Goal: Task Accomplishment & Management: Use online tool/utility

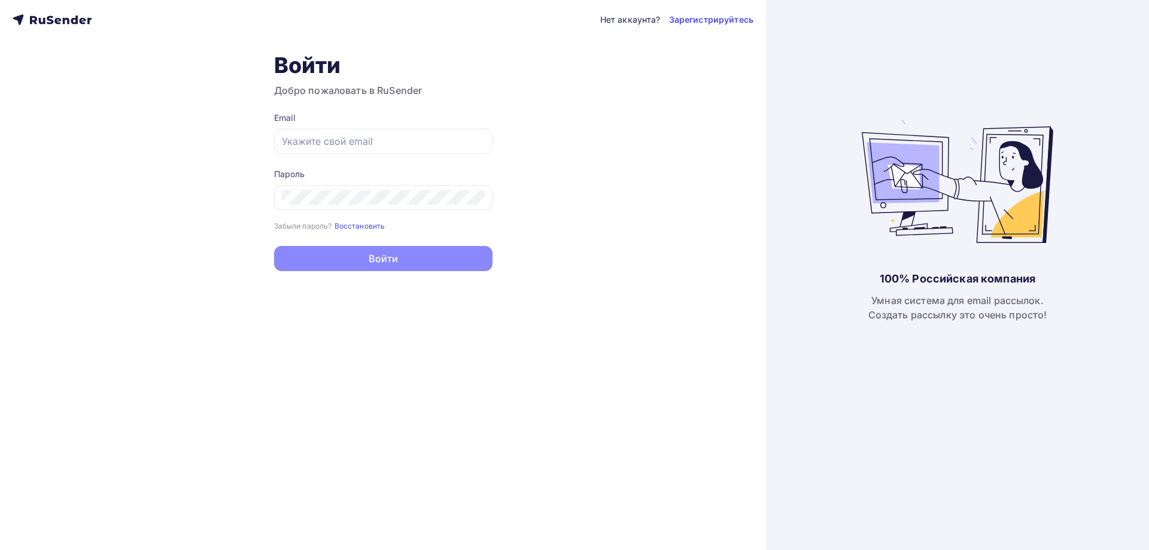
type input "[EMAIL_ADDRESS][DOMAIN_NAME]"
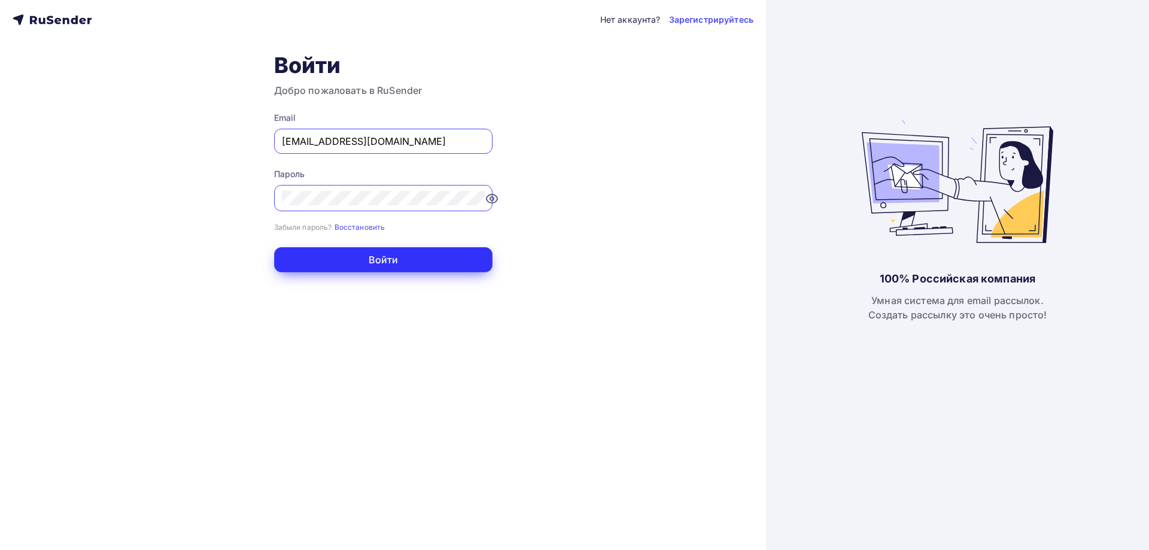
click at [364, 259] on button "Войти" at bounding box center [383, 259] width 218 height 25
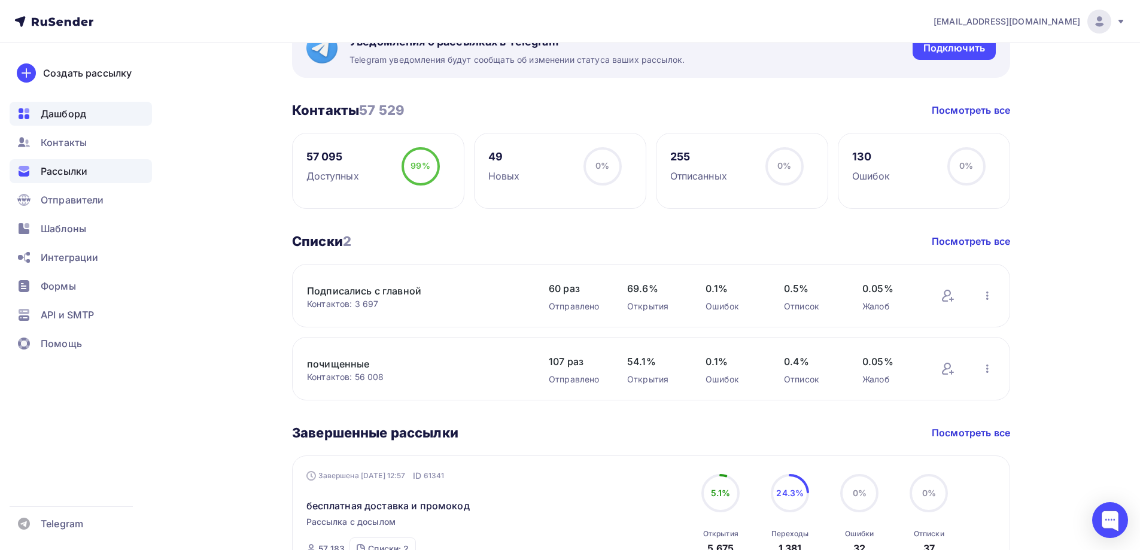
scroll to position [239, 0]
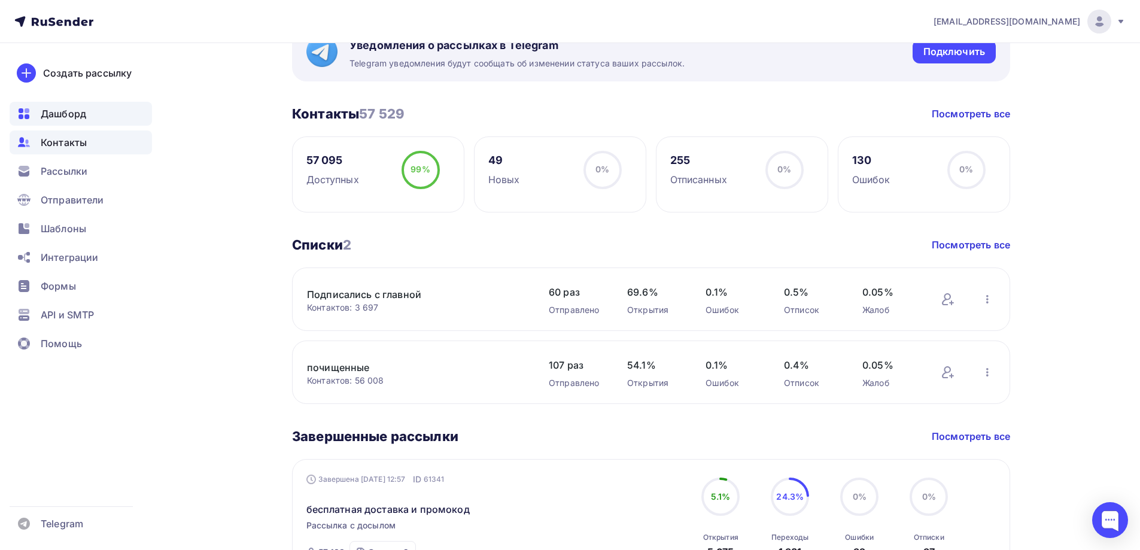
click at [68, 145] on span "Контакты" at bounding box center [64, 142] width 46 height 14
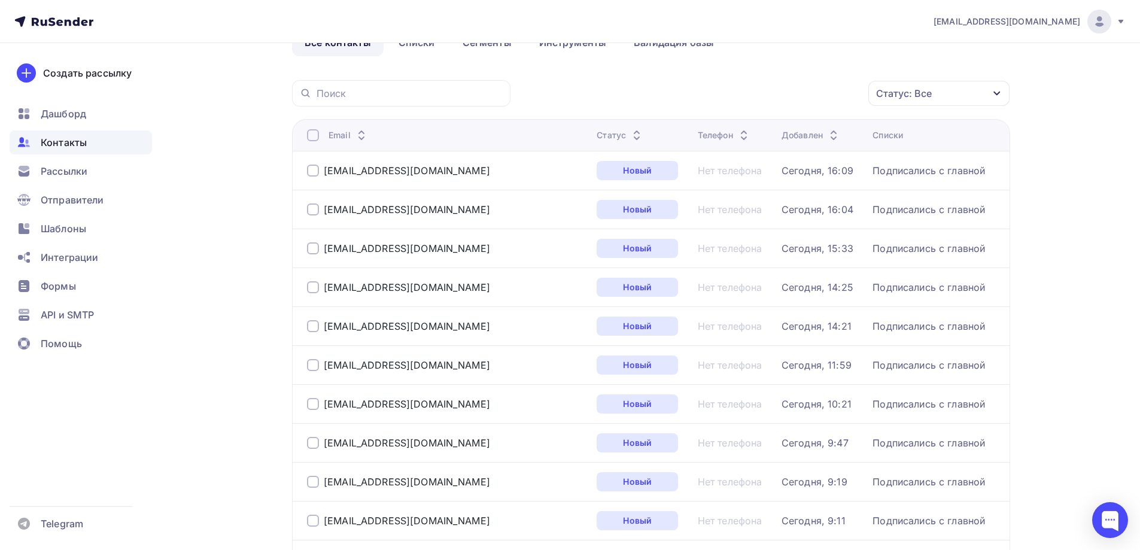
scroll to position [120, 0]
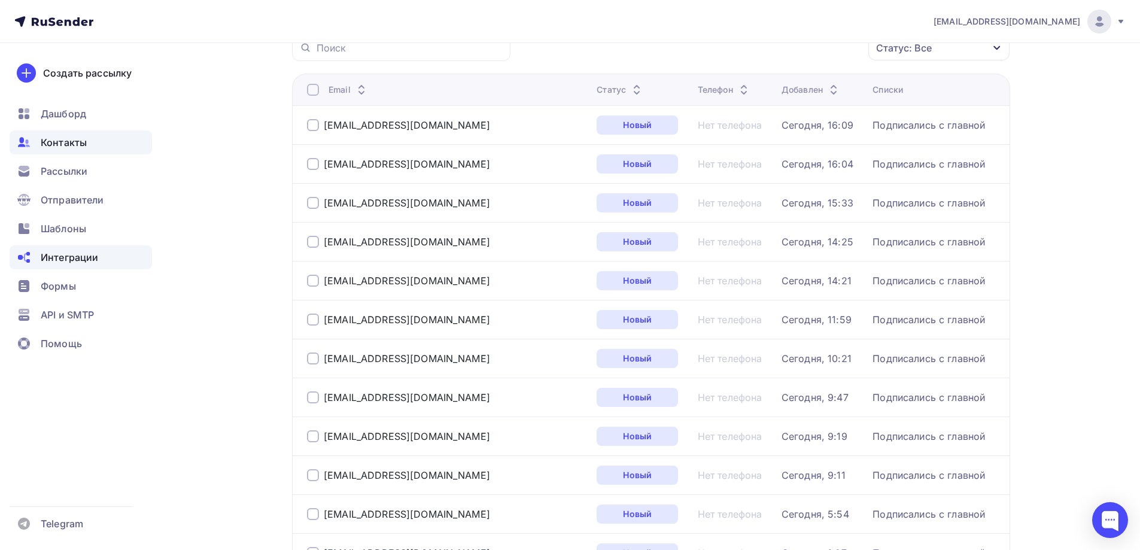
click at [72, 254] on span "Интеграции" at bounding box center [69, 257] width 57 height 14
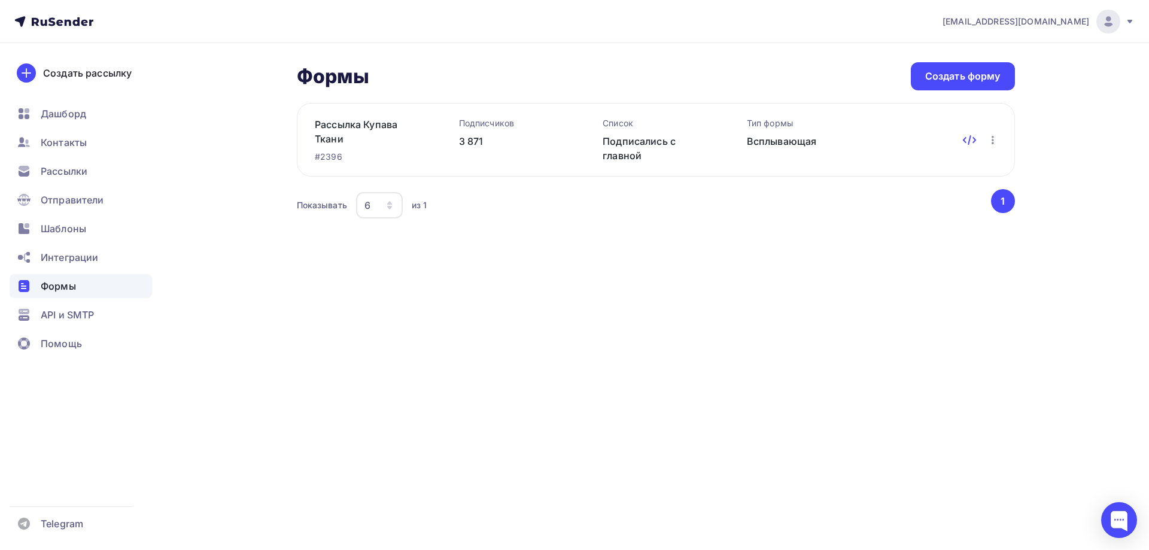
click at [974, 139] on icon at bounding box center [974, 139] width 2 height 5
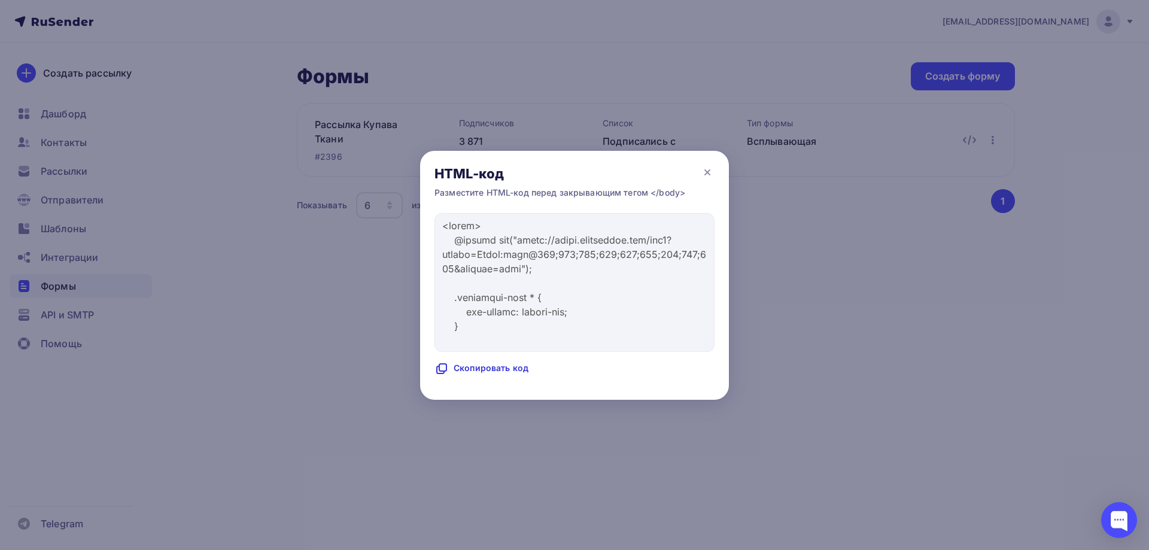
click at [473, 369] on div "Скопировать код" at bounding box center [481, 368] width 94 height 14
click at [707, 168] on icon at bounding box center [707, 172] width 14 height 14
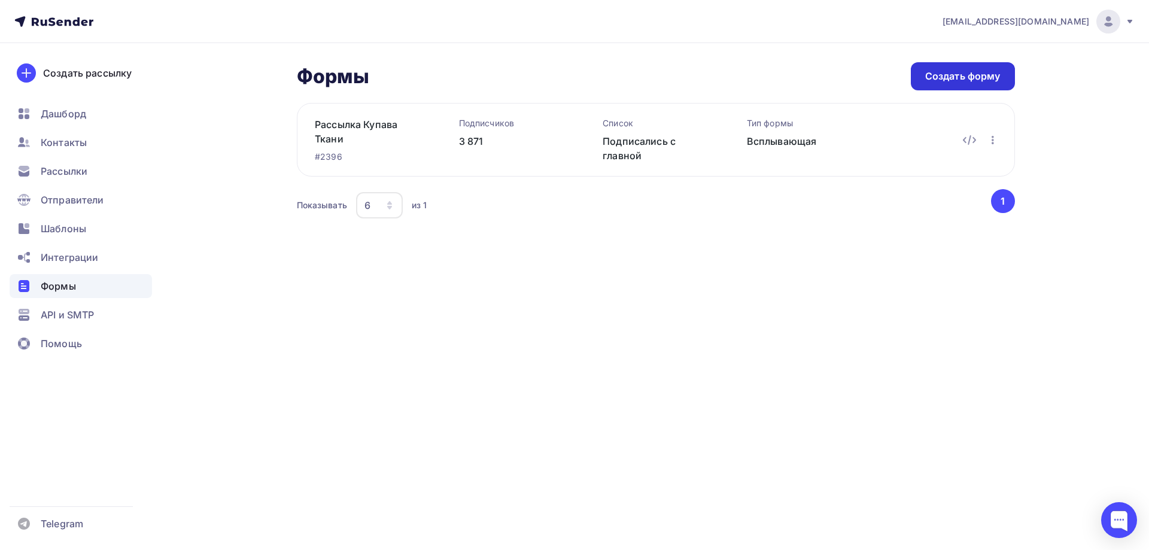
click at [948, 74] on div "Создать форму" at bounding box center [962, 76] width 75 height 14
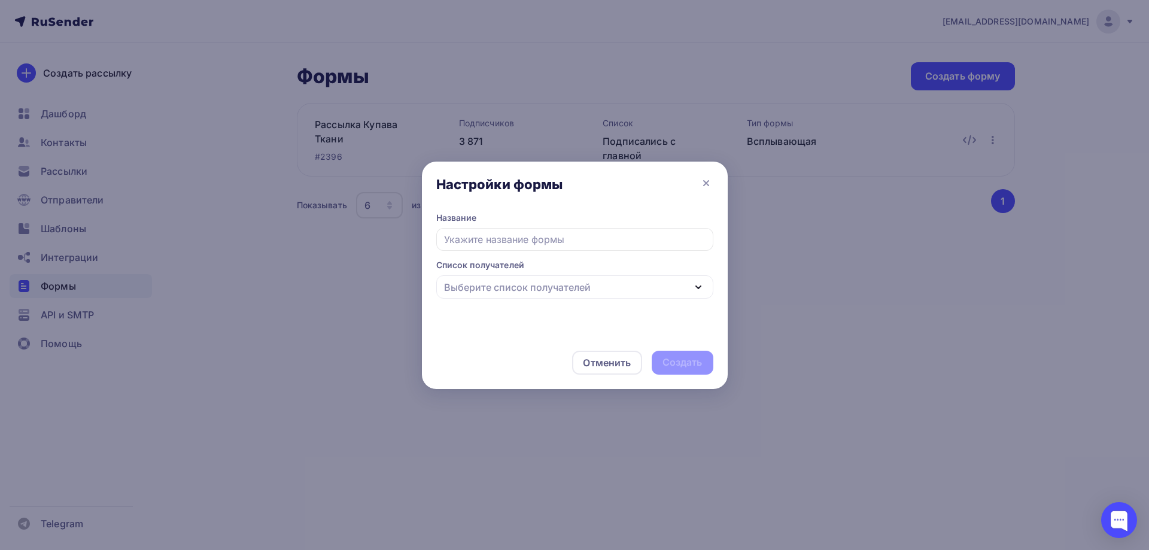
click at [501, 243] on input "text" at bounding box center [574, 239] width 277 height 23
click at [616, 362] on div "Отменить" at bounding box center [607, 362] width 48 height 14
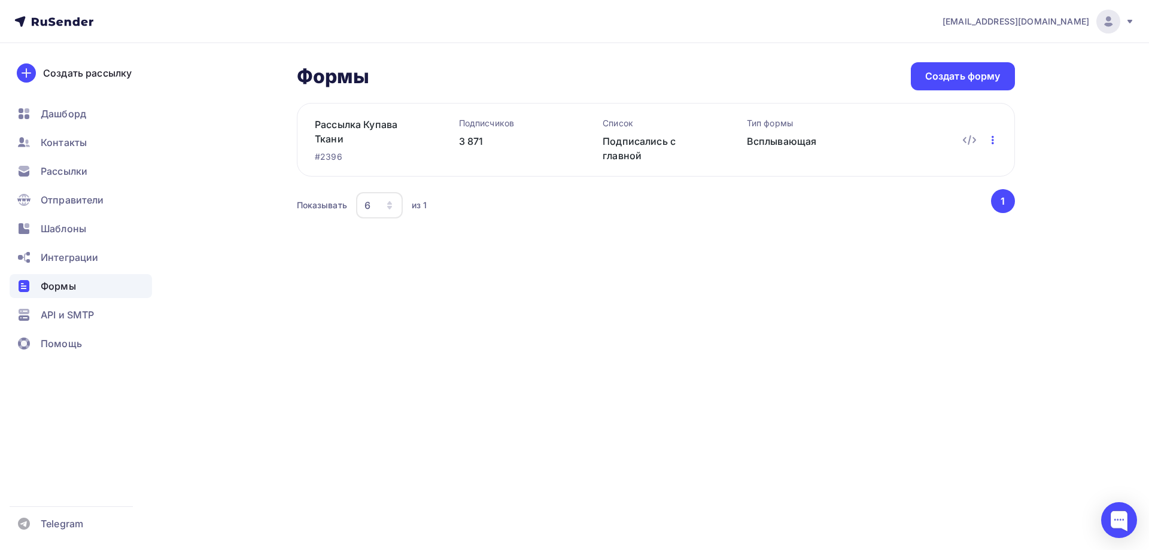
click at [996, 142] on icon "button" at bounding box center [992, 140] width 14 height 14
click at [969, 166] on div "Редактировать" at bounding box center [940, 171] width 115 height 14
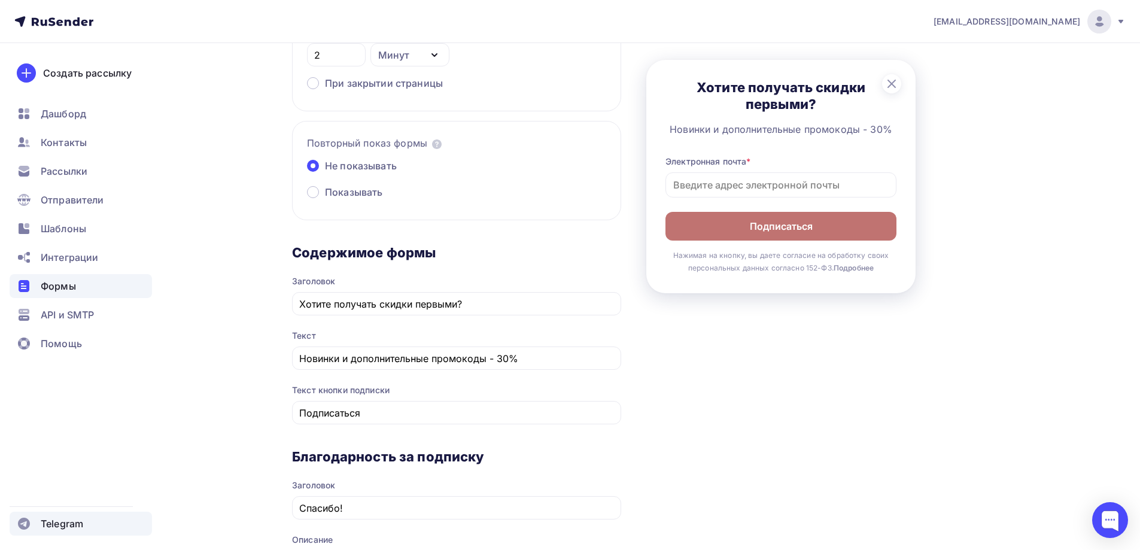
scroll to position [538, 0]
